Goal: Navigation & Orientation: Find specific page/section

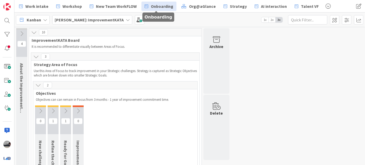
click at [142, 7] on link "Onboarding" at bounding box center [159, 6] width 35 height 9
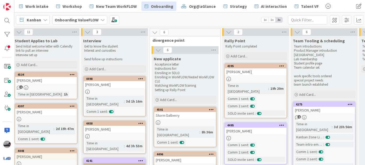
scroll to position [0, 16]
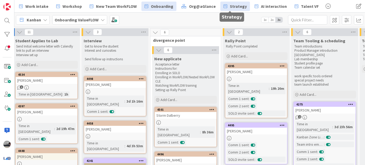
click at [239, 8] on span "Strategy" at bounding box center [238, 6] width 17 height 6
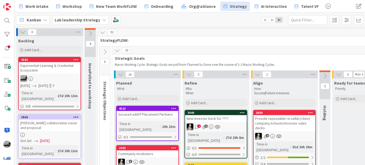
click at [118, 48] on icon at bounding box center [117, 51] width 6 height 6
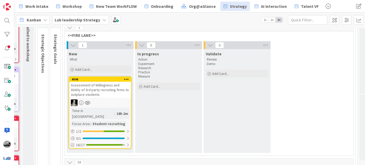
scroll to position [71, 62]
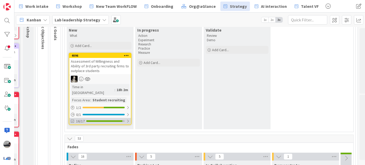
click at [128, 119] on div at bounding box center [127, 121] width 3 height 4
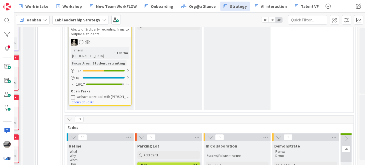
scroll to position [119, 62]
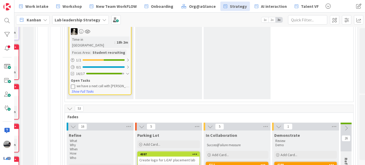
click at [104, 84] on div "we have a next call with [PERSON_NAME] to ????" at bounding box center [103, 86] width 53 height 4
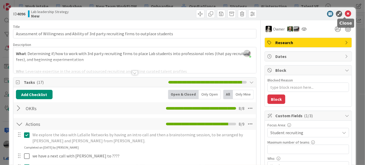
click at [347, 13] on icon at bounding box center [348, 14] width 6 height 6
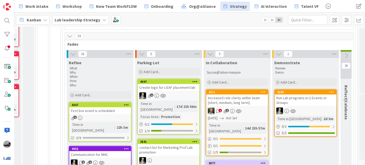
scroll to position [192, 87]
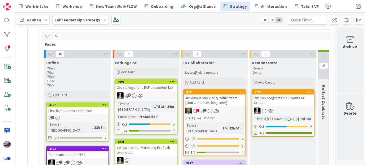
click at [286, 95] on div "Run Lab programs in LI Events or Groups" at bounding box center [284, 101] width 62 height 12
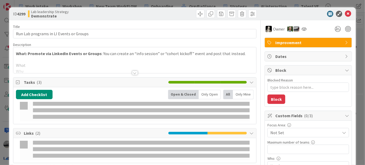
type textarea "x"
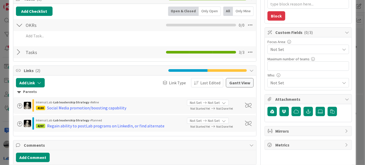
scroll to position [95, 0]
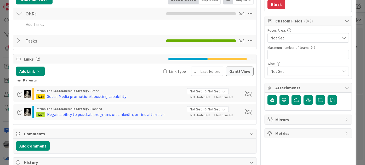
click at [19, 40] on div at bounding box center [19, 40] width 7 height 9
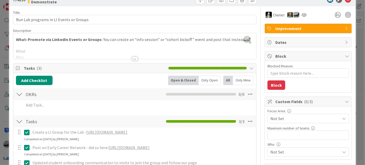
scroll to position [0, 0]
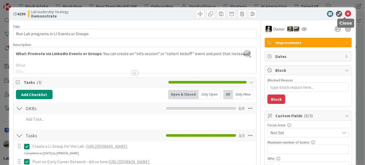
drag, startPoint x: 344, startPoint y: 13, endPoint x: 342, endPoint y: 15, distance: 2.8
click at [345, 13] on icon at bounding box center [348, 14] width 6 height 6
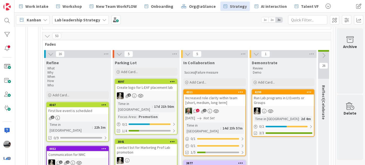
click at [321, 53] on icon at bounding box center [324, 56] width 6 height 6
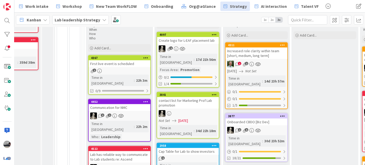
scroll to position [242, 43]
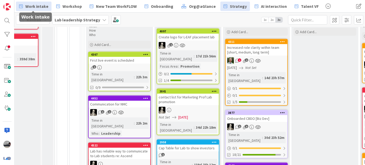
click at [38, 9] on span "Work intake" at bounding box center [36, 6] width 23 height 6
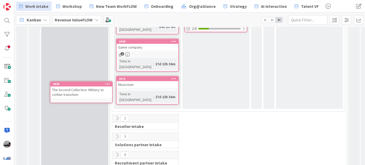
scroll to position [175, 0]
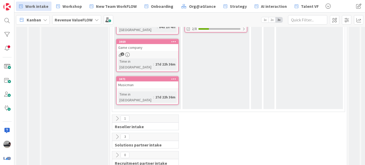
click at [116, 134] on icon at bounding box center [117, 137] width 6 height 6
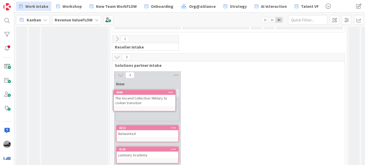
scroll to position [255, 0]
